Goal: Transaction & Acquisition: Purchase product/service

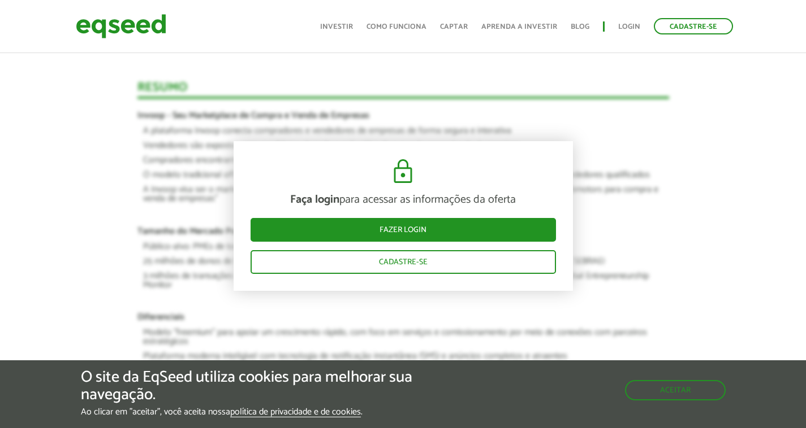
scroll to position [961, 0]
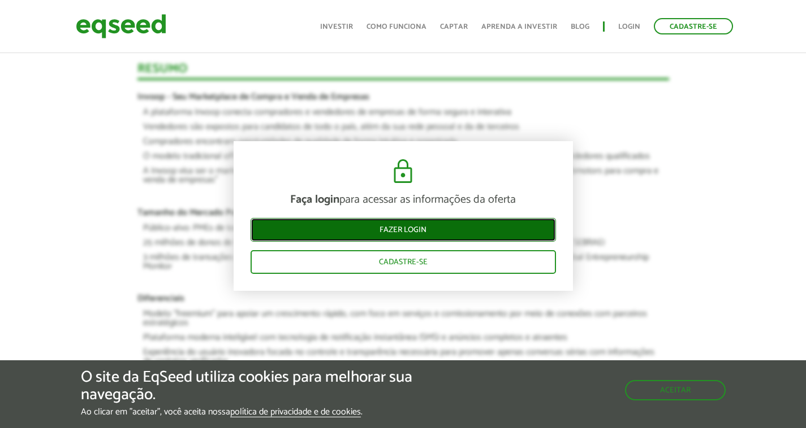
click at [454, 228] on link "Fazer login" at bounding box center [402, 230] width 305 height 24
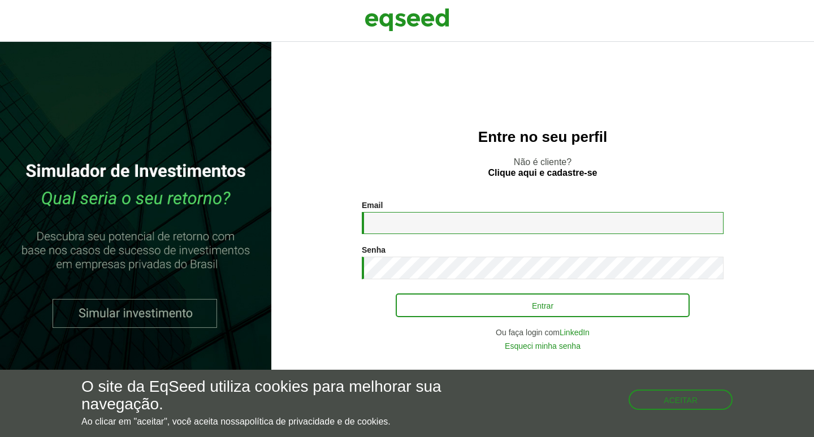
type input "**********"
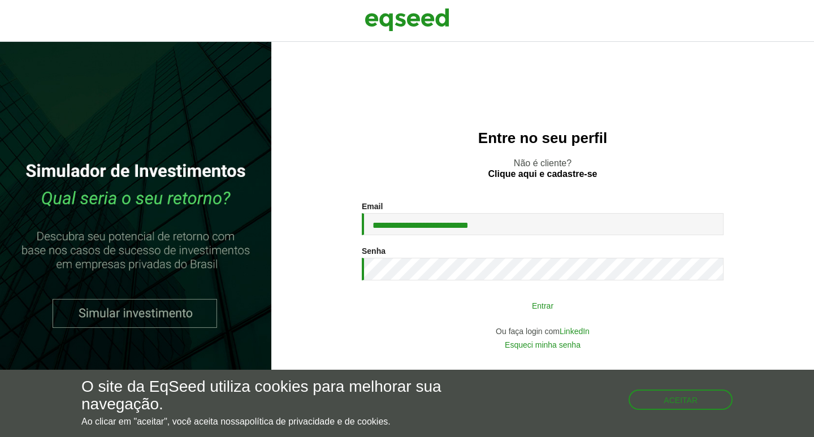
click at [488, 304] on button "Entrar" at bounding box center [543, 305] width 294 height 21
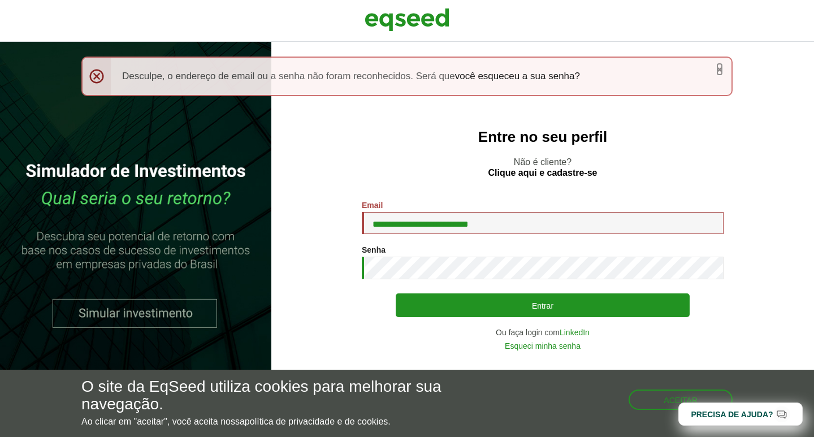
click at [720, 67] on link "×" at bounding box center [719, 69] width 7 height 12
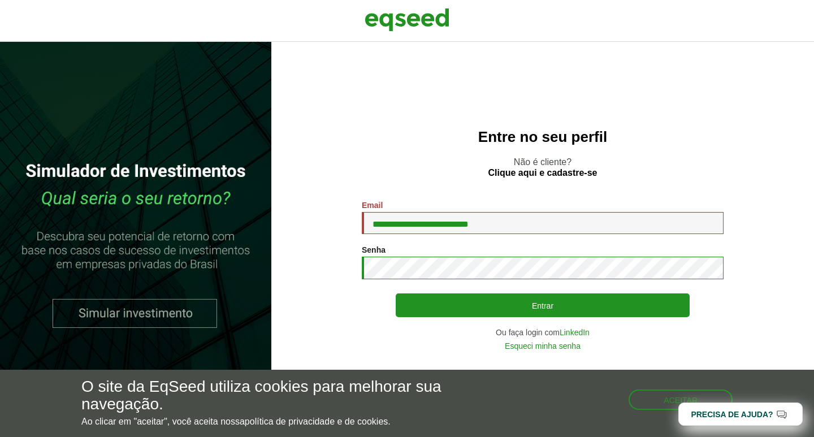
click at [396, 293] on button "Entrar" at bounding box center [543, 305] width 294 height 24
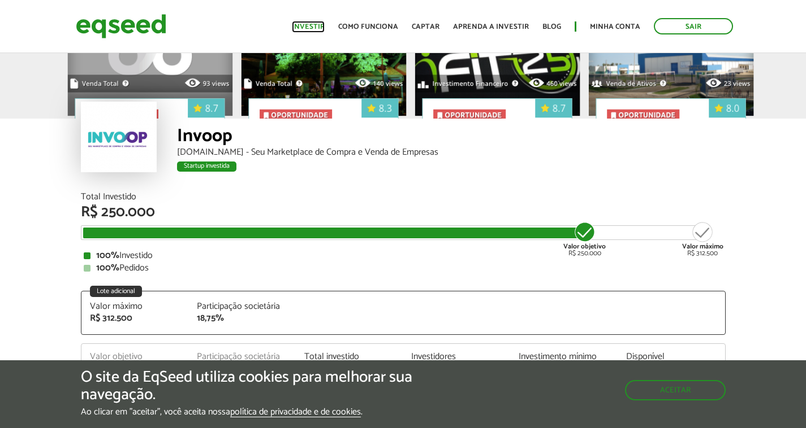
click at [319, 24] on link "Investir" at bounding box center [308, 26] width 33 height 7
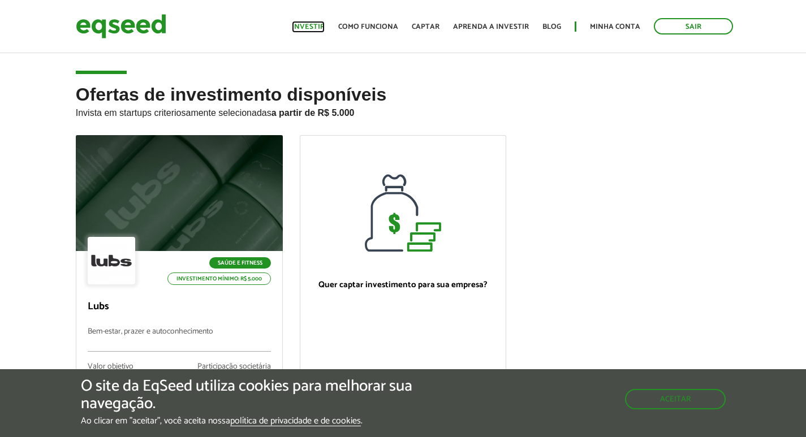
click at [321, 23] on link "Investir" at bounding box center [308, 26] width 33 height 7
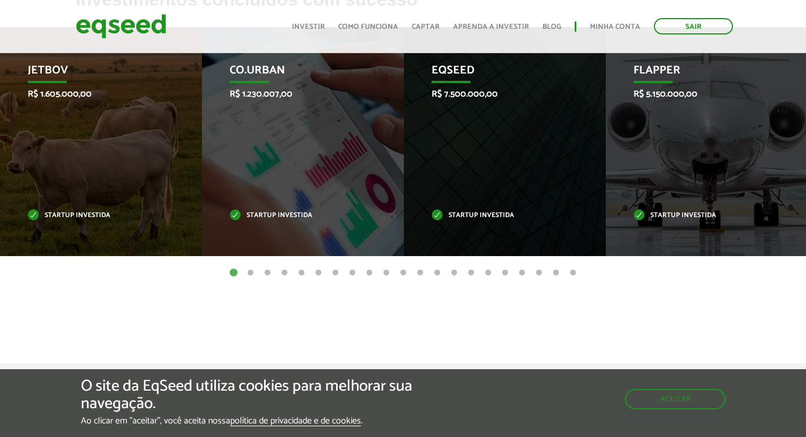
scroll to position [509, 0]
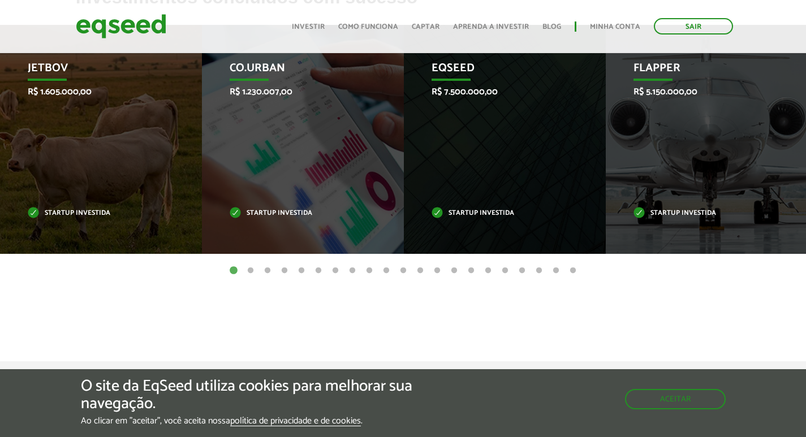
click at [249, 271] on button "2" at bounding box center [250, 270] width 11 height 11
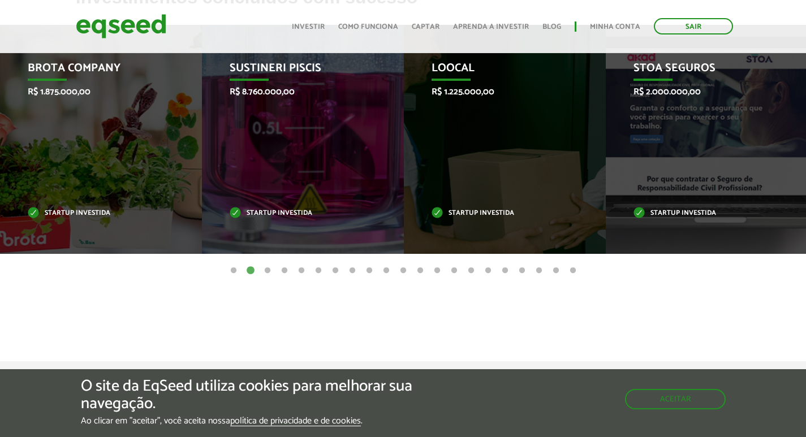
click at [268, 268] on button "3" at bounding box center [267, 270] width 11 height 11
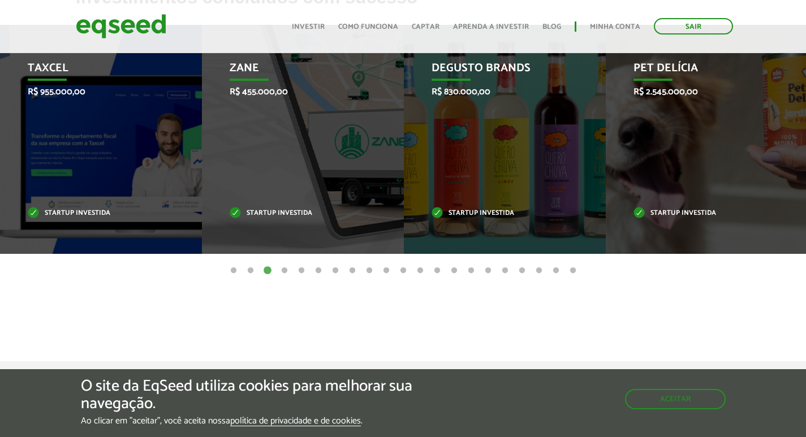
click at [268, 268] on button "3" at bounding box center [267, 270] width 11 height 11
click at [286, 267] on button "4" at bounding box center [284, 270] width 11 height 11
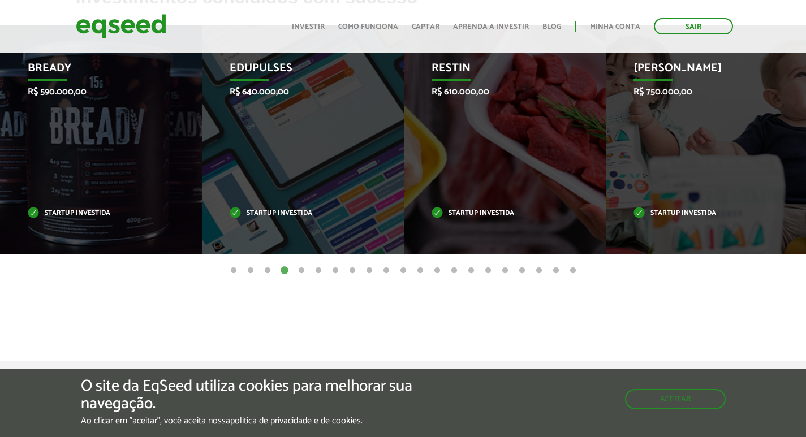
click at [300, 269] on button "5" at bounding box center [301, 270] width 11 height 11
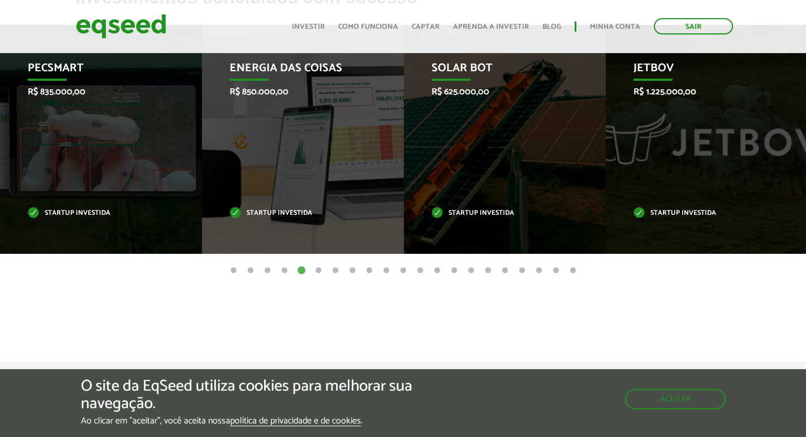
click at [303, 269] on button "5" at bounding box center [301, 270] width 11 height 11
click at [314, 269] on button "6" at bounding box center [318, 270] width 11 height 11
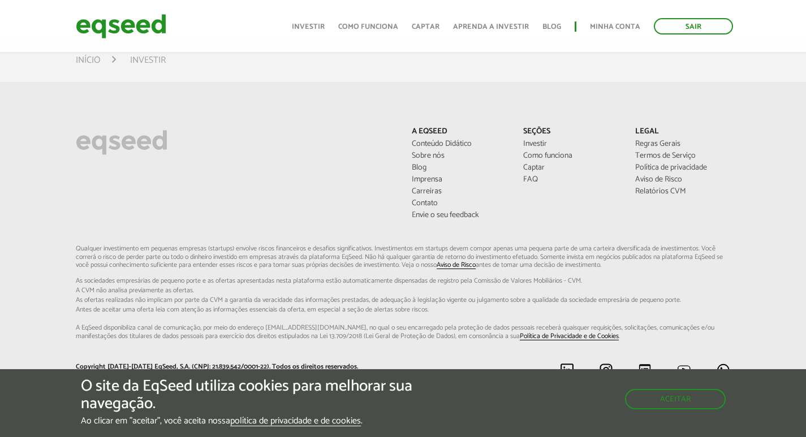
scroll to position [872, 0]
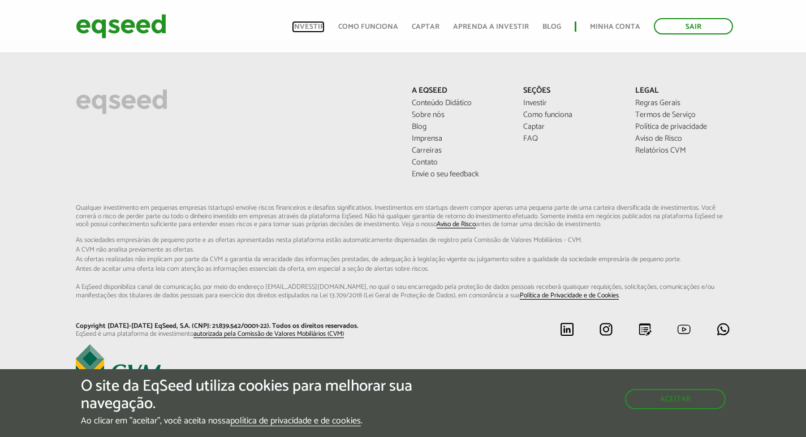
click at [324, 27] on link "Investir" at bounding box center [308, 26] width 33 height 7
